Goal: Task Accomplishment & Management: Manage account settings

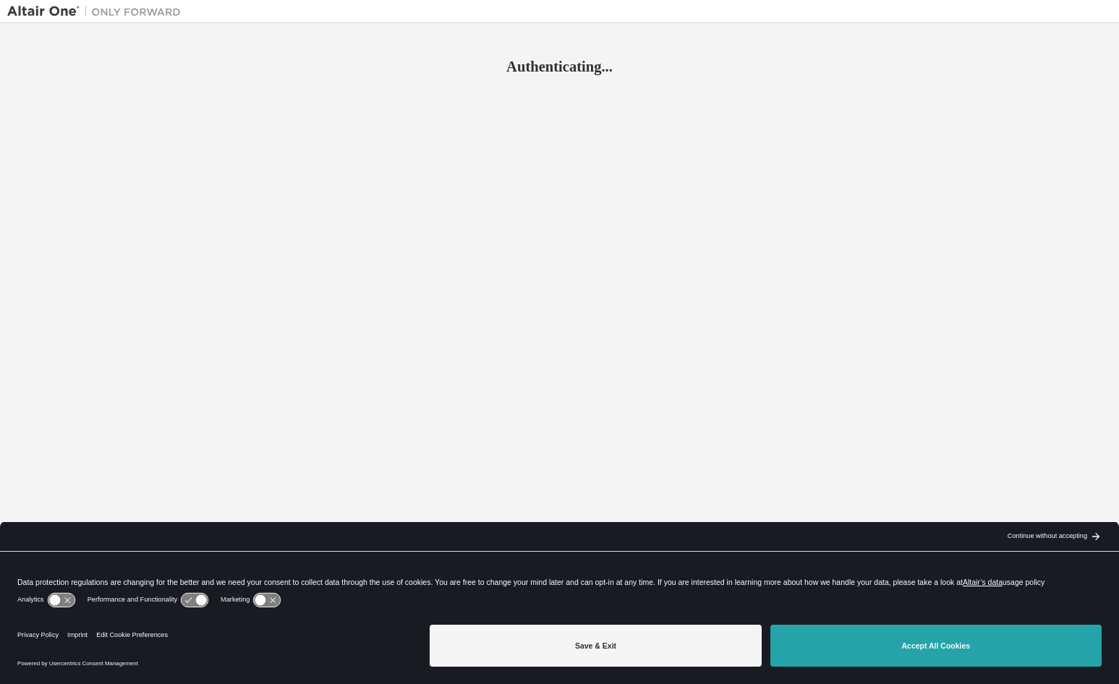
click at [874, 641] on button "Accept All Cookies" at bounding box center [935, 646] width 331 height 42
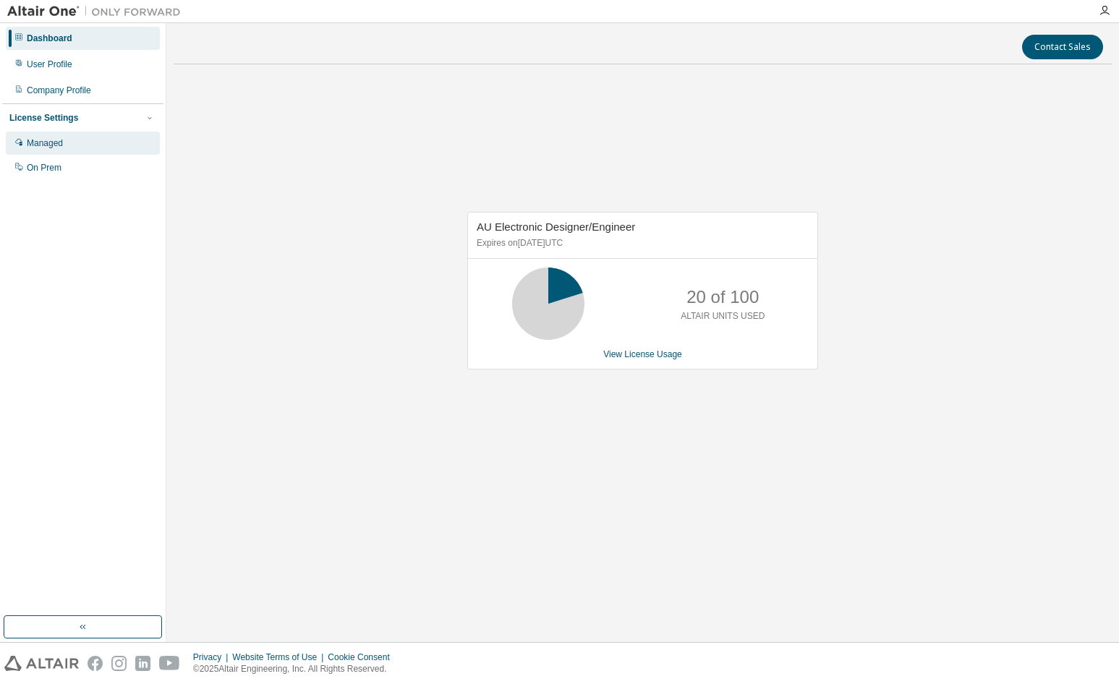
click at [56, 141] on div "Managed" at bounding box center [45, 143] width 36 height 12
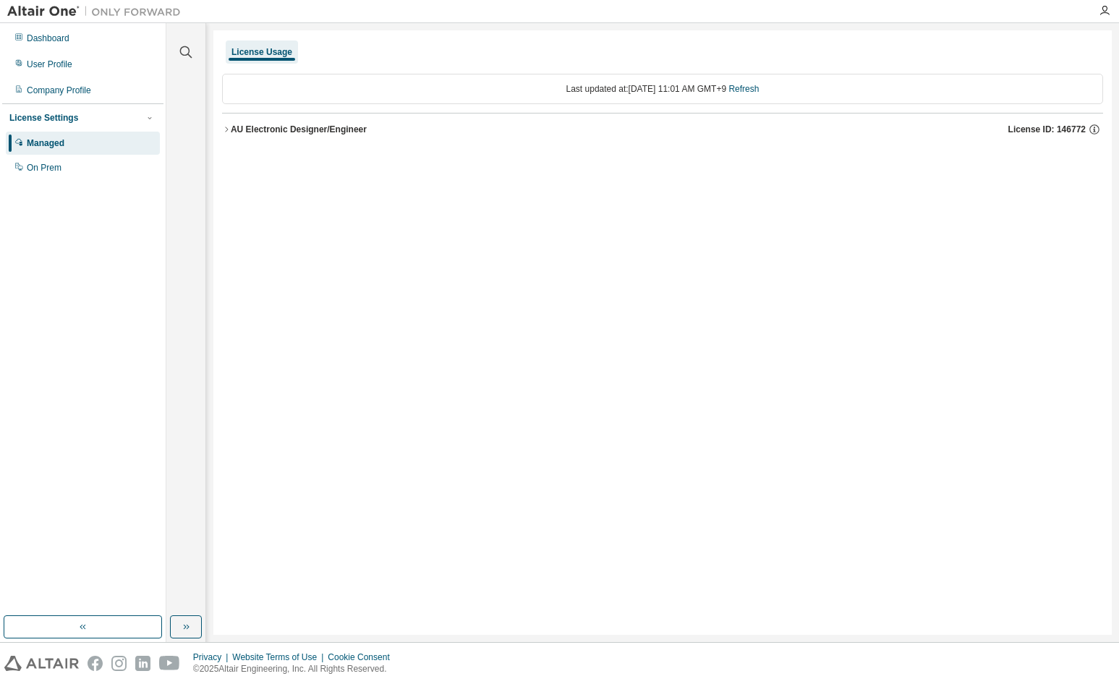
click at [343, 126] on div "AU Electronic Designer/Engineer" at bounding box center [299, 130] width 136 height 12
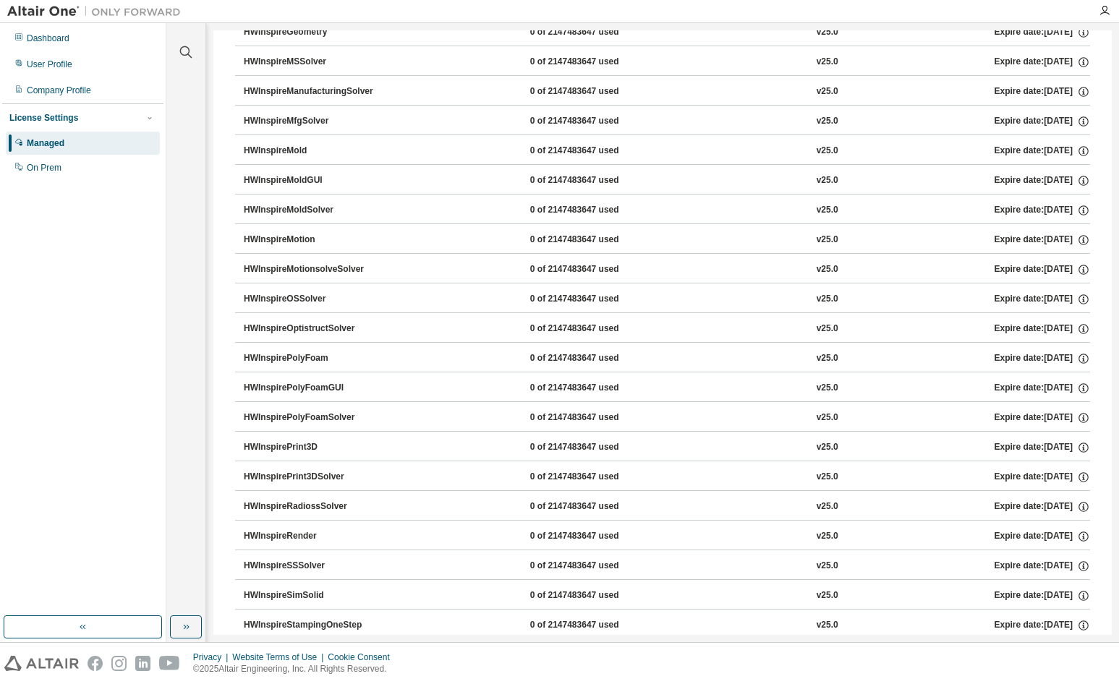
scroll to position [2025, 0]
